Goal: Use online tool/utility: Utilize a website feature to perform a specific function

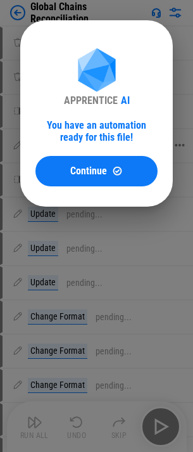
click at [63, 160] on button "Continue" at bounding box center [97, 171] width 122 height 30
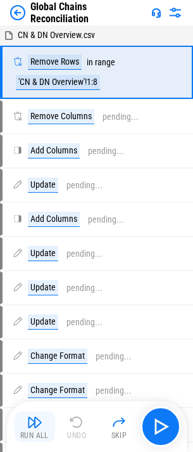
click at [40, 427] on img "button" at bounding box center [34, 422] width 15 height 15
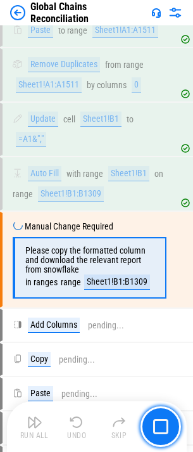
scroll to position [1223, 0]
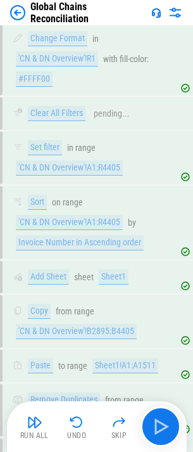
scroll to position [1108, 0]
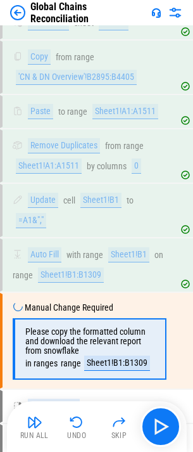
click at [11, 9] on img at bounding box center [17, 12] width 15 height 15
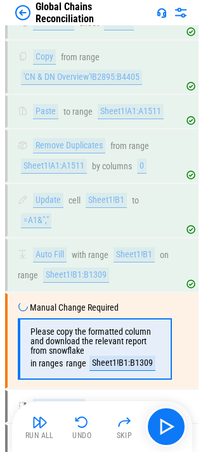
scroll to position [0, 0]
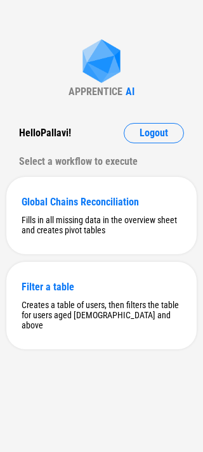
click at [123, 420] on div "APPRENTICE AI Hello Pallavi ! Logout Select a workflow to execute Global Chains…" at bounding box center [101, 226] width 203 height 452
click at [91, 423] on div "APPRENTICE AI Hello Pallavi ! Logout Select a workflow to execute Global Chains…" at bounding box center [101, 226] width 203 height 452
click at [162, 142] on button "Logout" at bounding box center [154, 133] width 60 height 20
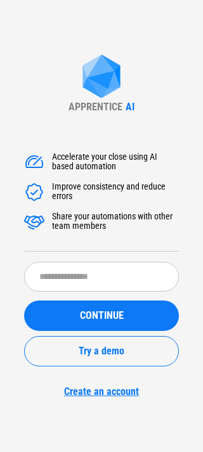
click at [162, 135] on div "APPRENTICE AI Accelerate your close using AI based automation Improve consisten…" at bounding box center [101, 226] width 203 height 452
